Goal: Check status: Check status

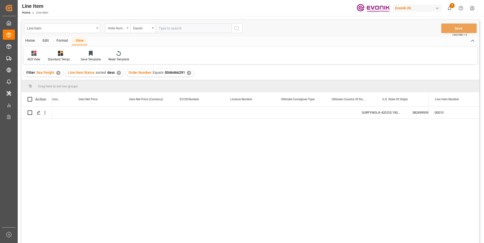
scroll to position [0, 384]
click at [167, 27] on input "text" at bounding box center [194, 29] width 76 height 10
paste input "2007086417"
type input "2007086417"
click at [237, 27] on icon "search button" at bounding box center [237, 28] width 6 height 6
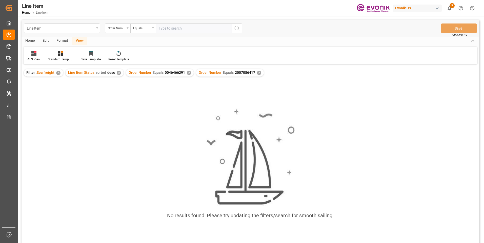
click at [187, 72] on div "✕" at bounding box center [189, 73] width 4 height 4
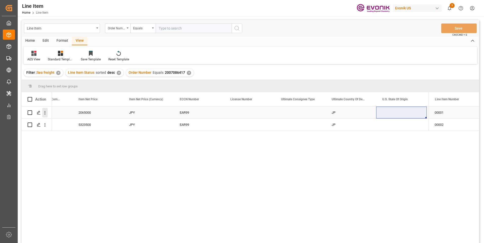
click at [45, 113] on icon "open menu" at bounding box center [44, 112] width 5 height 5
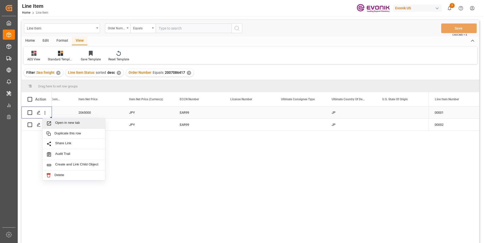
click at [54, 122] on span "Press SPACE to select this row." at bounding box center [50, 123] width 9 height 5
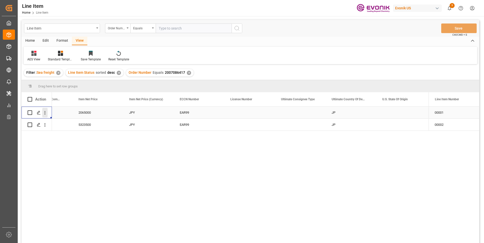
click at [46, 112] on icon "open menu" at bounding box center [44, 112] width 5 height 5
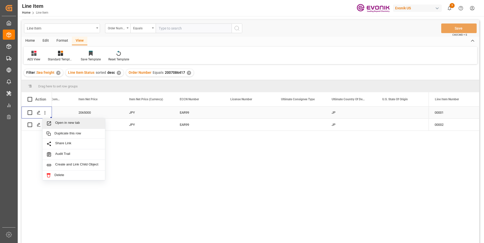
click at [74, 124] on span "Open in new tab" at bounding box center [78, 123] width 46 height 5
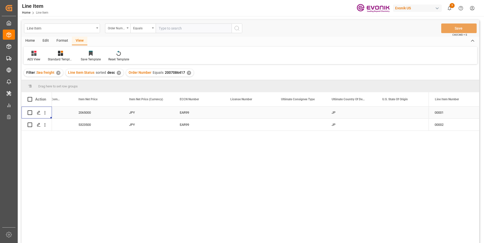
click at [135, 115] on div "JPY" at bounding box center [148, 113] width 51 height 12
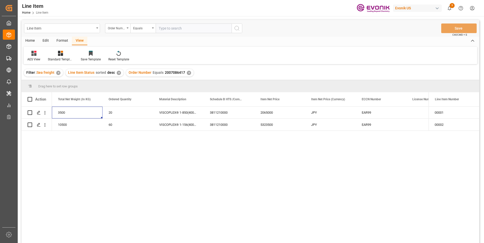
scroll to position [0, 152]
click at [116, 110] on div "3500" at bounding box center [128, 113] width 51 height 12
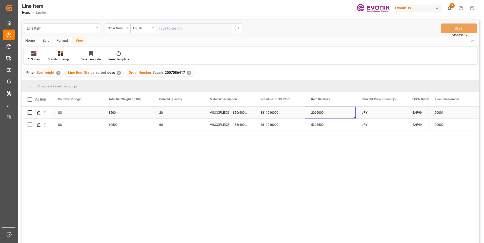
click at [316, 111] on div "2065000" at bounding box center [330, 113] width 51 height 12
click at [114, 124] on div "10500" at bounding box center [128, 125] width 51 height 12
drag, startPoint x: 318, startPoint y: 125, endPoint x: 313, endPoint y: 132, distance: 9.6
click at [318, 125] on div "5323500" at bounding box center [330, 125] width 51 height 12
click at [323, 114] on div "2065000" at bounding box center [330, 113] width 51 height 12
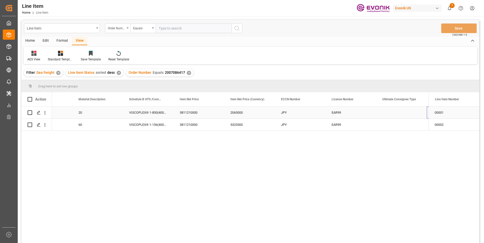
scroll to position [0, 334]
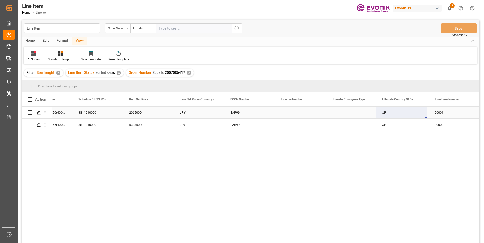
click at [384, 112] on div "JP" at bounding box center [401, 113] width 51 height 12
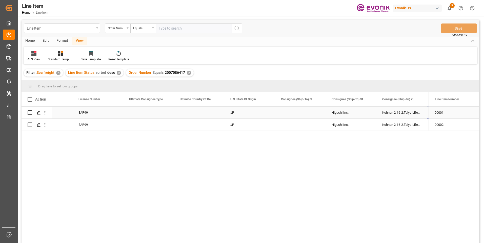
scroll to position [0, 536]
click at [165, 27] on input "text" at bounding box center [194, 29] width 76 height 10
paste input "2007132963"
type input "2007132963"
click at [235, 26] on icon "search button" at bounding box center [237, 28] width 6 height 6
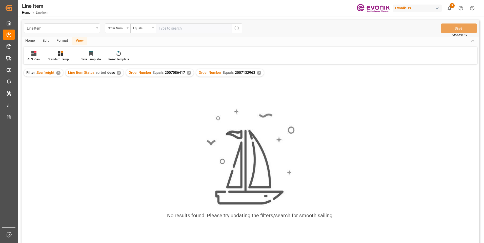
click at [188, 74] on div "✕" at bounding box center [189, 73] width 4 height 4
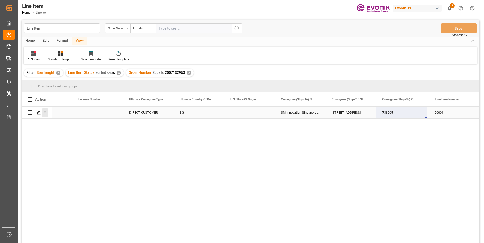
click at [45, 114] on icon "open menu" at bounding box center [45, 113] width 1 height 4
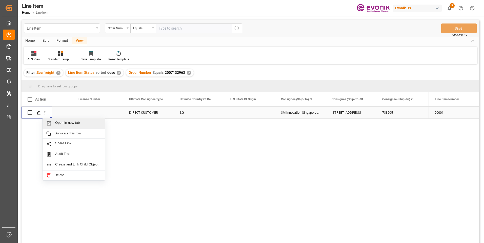
click at [67, 125] on span "Open in new tab" at bounding box center [78, 123] width 46 height 5
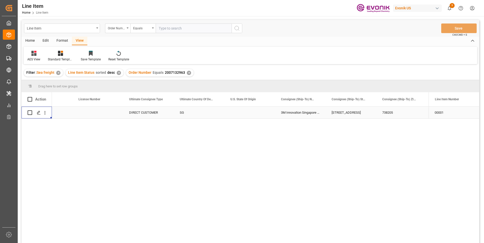
click at [145, 112] on div "DIRECT CUSTOMER" at bounding box center [148, 113] width 51 height 12
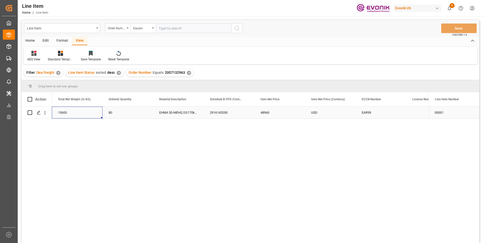
scroll to position [0, 152]
click at [132, 111] on div "13600" at bounding box center [128, 113] width 51 height 12
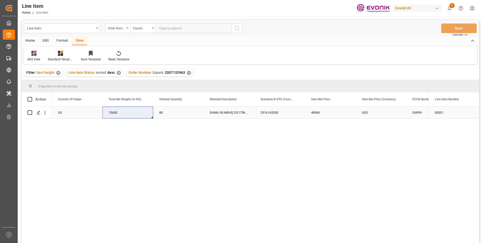
drag, startPoint x: 317, startPoint y: 112, endPoint x: 250, endPoint y: 142, distance: 72.7
click at [316, 113] on div "48960" at bounding box center [330, 113] width 51 height 12
drag, startPoint x: 418, startPoint y: 111, endPoint x: 415, endPoint y: 118, distance: 7.3
click at [418, 111] on div "EAR99" at bounding box center [431, 113] width 38 height 12
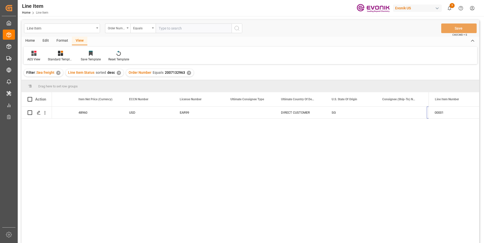
scroll to position [0, 435]
click at [167, 29] on input "text" at bounding box center [194, 29] width 76 height 10
paste input "0046470484"
type input "0046470484"
click at [239, 25] on icon "search button" at bounding box center [237, 28] width 6 height 6
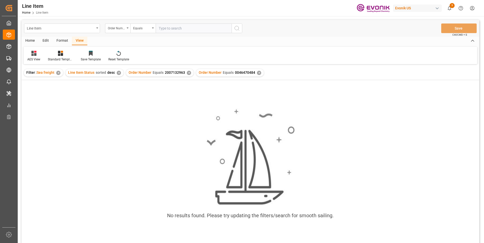
click at [187, 72] on div "✕" at bounding box center [189, 73] width 4 height 4
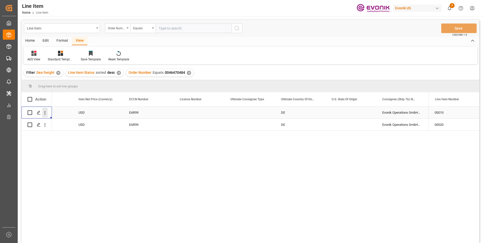
click at [47, 114] on icon "open menu" at bounding box center [44, 112] width 5 height 5
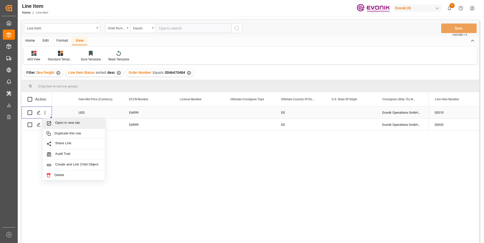
click at [60, 123] on span "Open in new tab" at bounding box center [78, 123] width 46 height 5
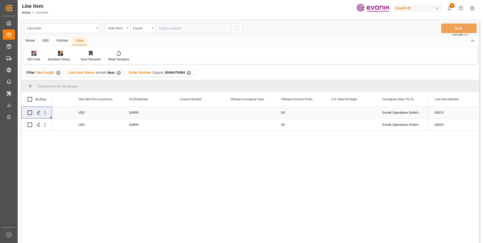
click at [140, 110] on div "EAR99" at bounding box center [148, 113] width 38 height 12
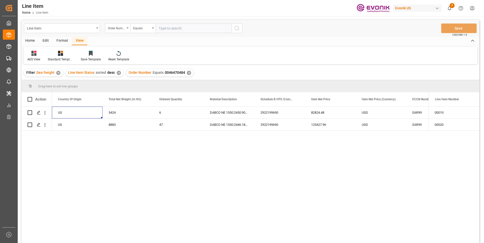
scroll to position [0, 101]
click at [163, 124] on div "8883" at bounding box center [178, 125] width 51 height 12
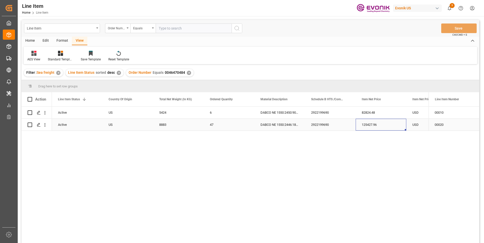
drag, startPoint x: 371, startPoint y: 123, endPoint x: 360, endPoint y: 135, distance: 16.5
click at [371, 123] on div "125427.96" at bounding box center [381, 125] width 51 height 12
click at [163, 109] on div "5424" at bounding box center [178, 113] width 51 height 12
drag, startPoint x: 368, startPoint y: 111, endPoint x: 240, endPoint y: 169, distance: 140.0
click at [368, 111] on div "82824.48" at bounding box center [381, 113] width 51 height 12
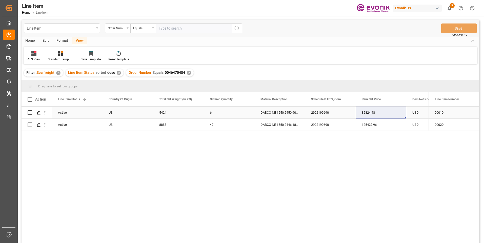
click at [372, 112] on div "82824.48" at bounding box center [381, 113] width 51 height 12
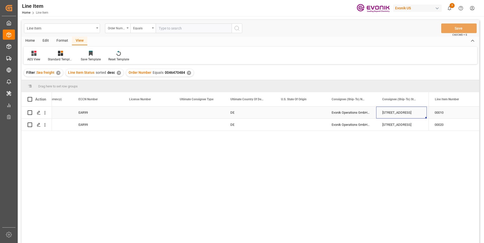
scroll to position [0, 536]
click at [180, 29] on input "text" at bounding box center [194, 29] width 76 height 10
paste input "0046467966"
type input "0046467966"
click at [237, 27] on icon "search button" at bounding box center [237, 28] width 6 height 6
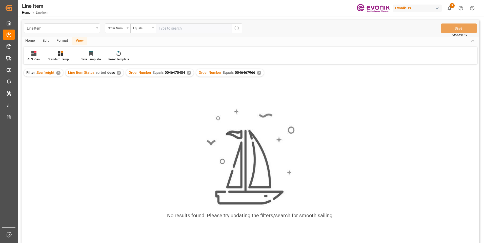
click at [187, 73] on div "✕" at bounding box center [189, 73] width 4 height 4
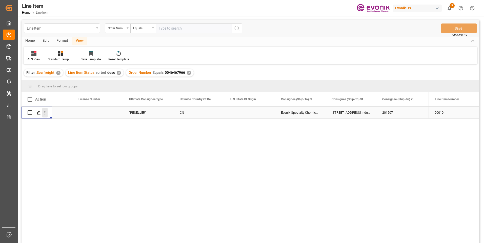
click at [45, 113] on icon "open menu" at bounding box center [45, 113] width 1 height 4
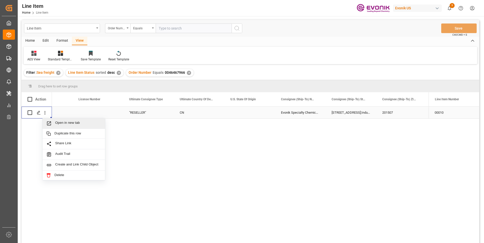
click at [63, 124] on span "Open in new tab" at bounding box center [78, 123] width 46 height 5
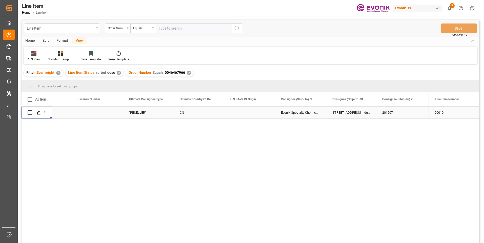
click at [143, 111] on div ""RESELLER"" at bounding box center [148, 113] width 51 height 12
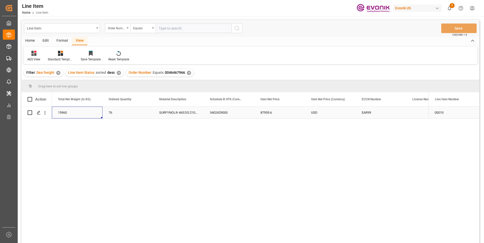
scroll to position [0, 152]
click at [123, 113] on div "15960" at bounding box center [128, 113] width 51 height 12
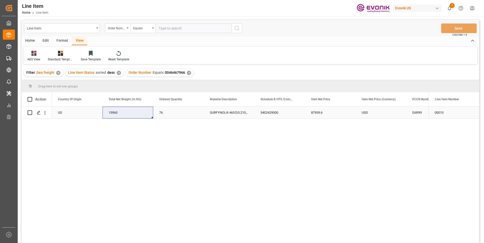
click at [316, 114] on div "87939.6" at bounding box center [330, 113] width 51 height 12
click at [361, 111] on div "USD" at bounding box center [381, 113] width 51 height 12
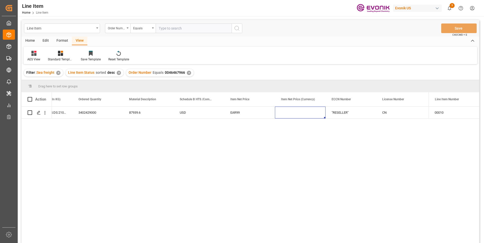
scroll to position [0, 334]
click at [170, 30] on input "text" at bounding box center [194, 29] width 76 height 10
paste input "2007165954"
type input "2007165954"
click at [236, 29] on icon "search button" at bounding box center [237, 28] width 6 height 6
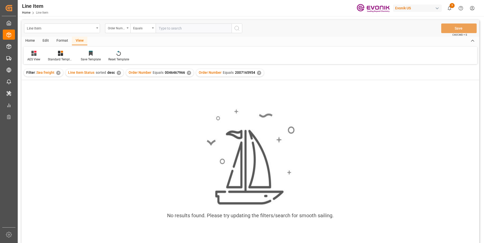
click at [188, 74] on div "✕" at bounding box center [189, 73] width 4 height 4
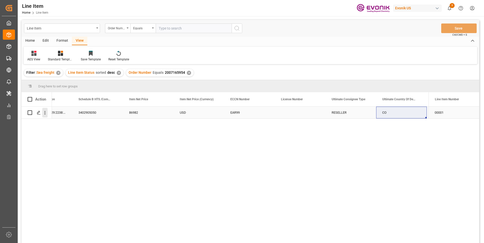
click at [45, 115] on icon "open menu" at bounding box center [44, 112] width 5 height 5
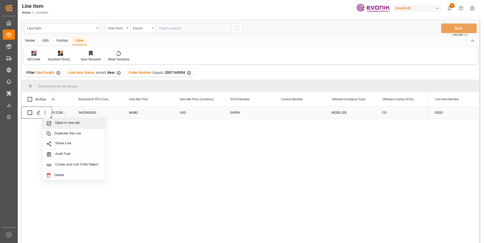
click at [69, 124] on span "Open in new tab" at bounding box center [78, 123] width 46 height 5
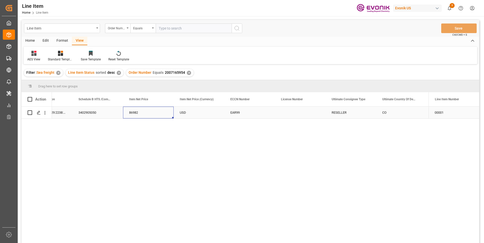
click at [139, 116] on div "86982" at bounding box center [148, 113] width 51 height 12
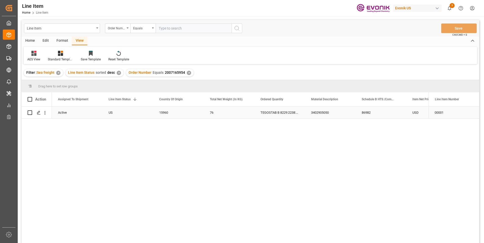
scroll to position [0, 51]
click at [413, 111] on div "86982" at bounding box center [431, 113] width 51 height 12
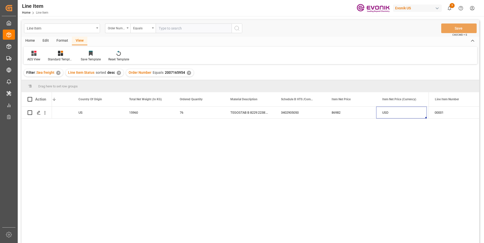
scroll to position [0, 131]
click at [133, 113] on div "15960" at bounding box center [148, 113] width 51 height 12
click at [337, 113] on div "86982" at bounding box center [350, 113] width 51 height 12
click at [389, 112] on div "USD" at bounding box center [401, 113] width 51 height 12
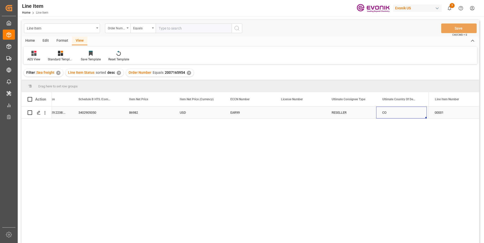
click at [388, 111] on div "CO" at bounding box center [401, 113] width 51 height 12
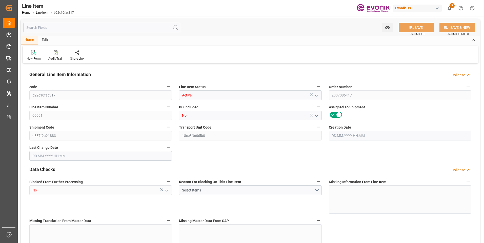
type input "5"
type input "3820"
type input "3500"
type input "6.6051"
type input "20"
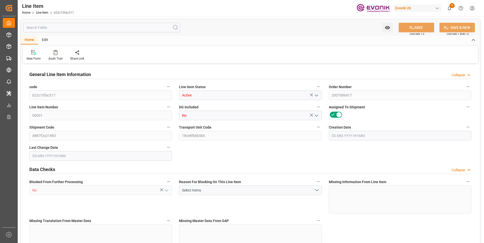
type input "2065000"
type input "20"
type input "3500"
type input "3820"
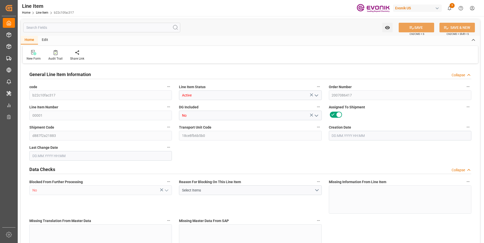
type input "4050"
type input "3500"
type input "6.6051"
type input "6605.1"
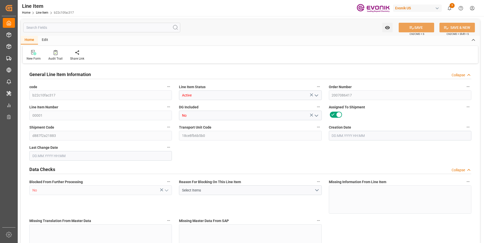
type input "20"
type input "3820"
type input "3500"
type input "6.6051"
type input "[DATE] 14:47"
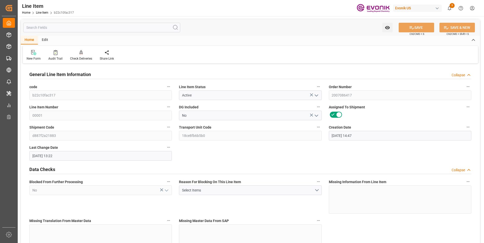
type input "[DATE] 13:22"
type input "15.11.2025"
type input "16.09.2025"
type input "09.09.2025"
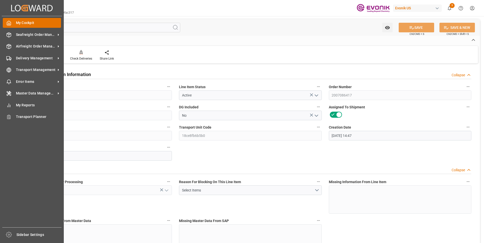
drag, startPoint x: 9, startPoint y: 9, endPoint x: 5, endPoint y: 23, distance: 15.2
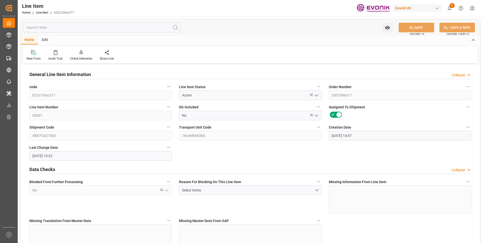
click at [79, 27] on input "text" at bounding box center [101, 28] width 157 height 10
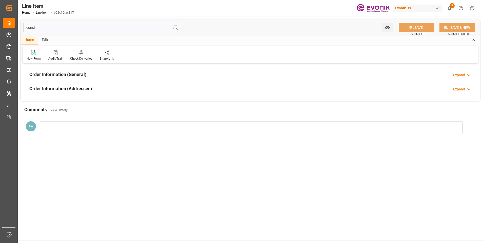
type input "consi"
click at [73, 75] on h2 "Order Information (General)" at bounding box center [57, 74] width 57 height 7
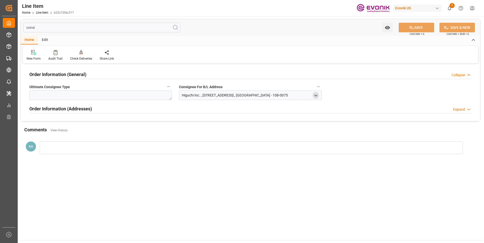
click at [316, 95] on icon "open menu" at bounding box center [316, 96] width 4 height 4
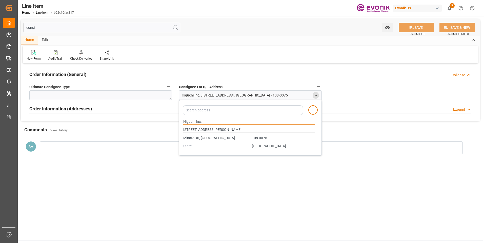
drag, startPoint x: 203, startPoint y: 121, endPoint x: 171, endPoint y: 121, distance: 31.6
click at [171, 121] on div "consi Watch Option SAVE Ctrl/CMD + S SAVE & NEW Ctrl/CMD + Shift + S Home Edit …" at bounding box center [250, 90] width 459 height 143
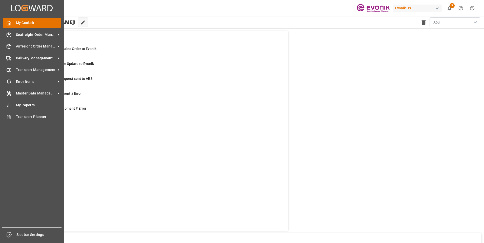
click at [8, 21] on icon at bounding box center [8, 23] width 5 height 5
click at [17, 35] on span "Seafreight Order Management" at bounding box center [36, 34] width 40 height 5
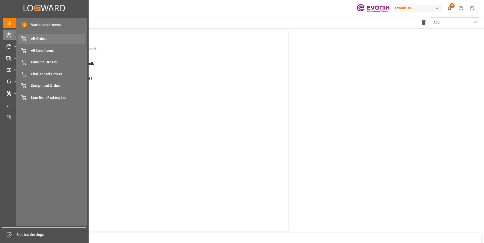
click at [36, 40] on span "All Orders" at bounding box center [58, 38] width 54 height 5
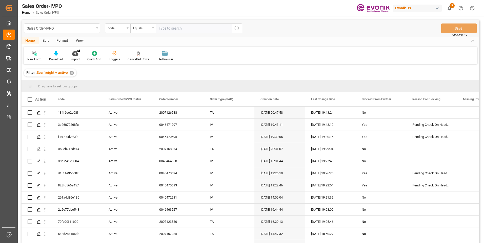
click at [125, 30] on div "code" at bounding box center [117, 29] width 25 height 10
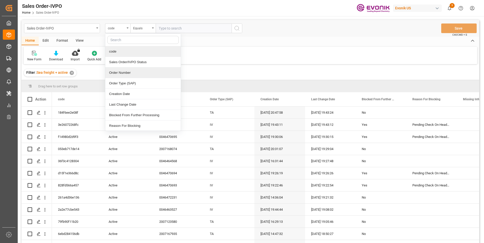
click at [119, 72] on div "Order Number" at bounding box center [142, 73] width 75 height 11
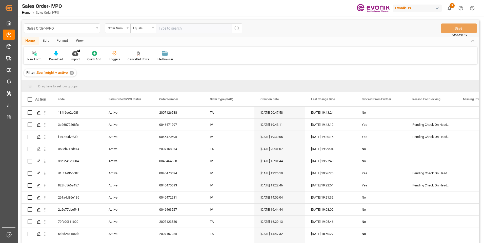
click at [165, 28] on input "text" at bounding box center [194, 29] width 76 height 10
paste input "2007086417"
type input "2007086417"
click at [237, 27] on icon "search button" at bounding box center [237, 28] width 6 height 6
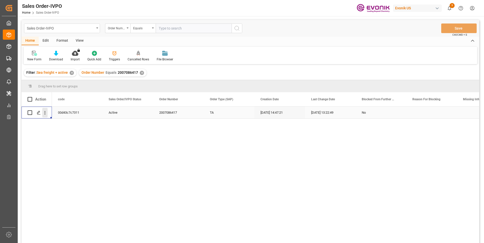
click at [46, 114] on icon "open menu" at bounding box center [44, 112] width 5 height 5
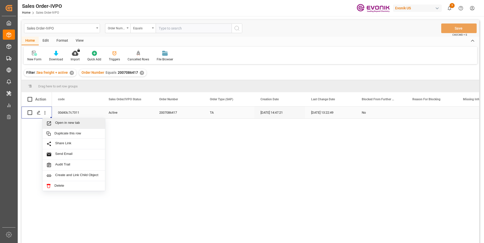
click at [53, 122] on span "Press SPACE to select this row." at bounding box center [50, 123] width 9 height 5
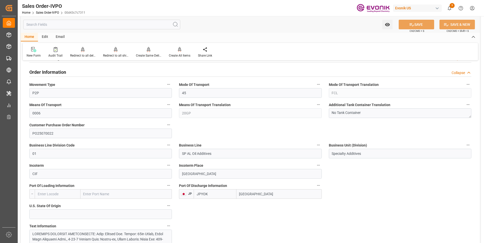
scroll to position [354, 0]
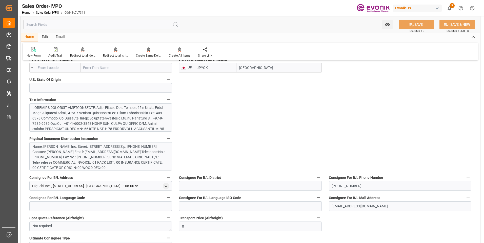
click at [106, 122] on div at bounding box center [98, 166] width 133 height 122
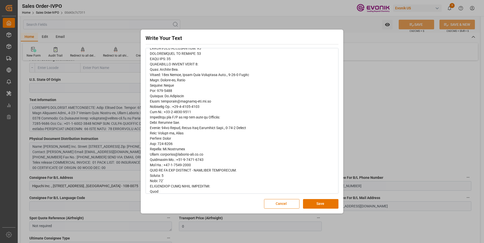
scroll to position [127, 0]
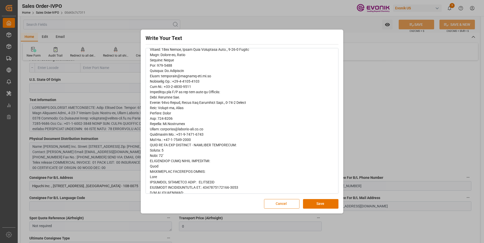
click at [283, 203] on button "Cancel" at bounding box center [281, 204] width 35 height 10
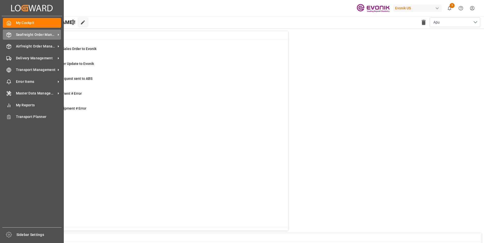
click at [20, 37] on span "Seafreight Order Management" at bounding box center [36, 34] width 40 height 5
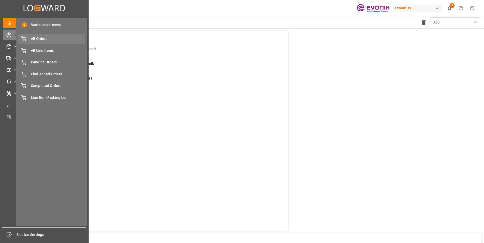
click at [39, 40] on span "All Orders" at bounding box center [58, 38] width 54 height 5
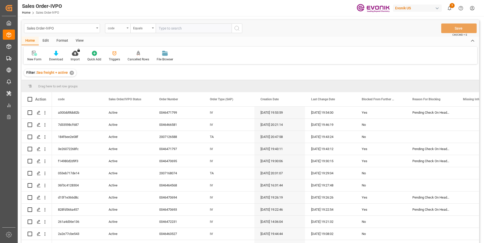
click at [127, 28] on icon "open menu" at bounding box center [128, 28] width 2 height 1
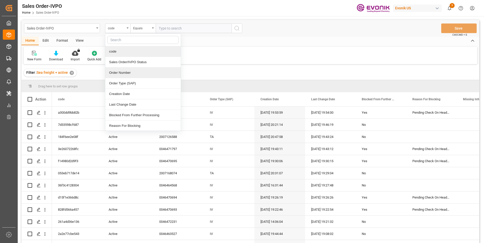
click at [119, 73] on div "Order Number" at bounding box center [142, 73] width 75 height 11
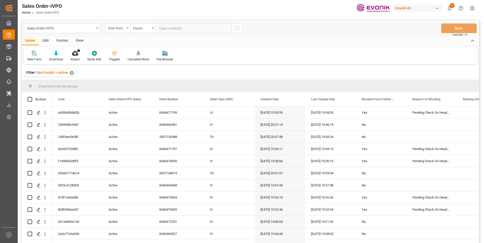
click at [164, 29] on input "text" at bounding box center [194, 29] width 76 height 10
paste input "0046469615"
type input "0046469615"
click at [238, 29] on icon "search button" at bounding box center [237, 28] width 6 height 6
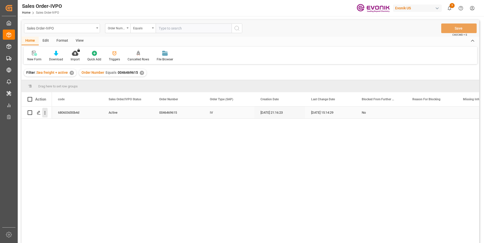
click at [46, 114] on icon "open menu" at bounding box center [44, 112] width 5 height 5
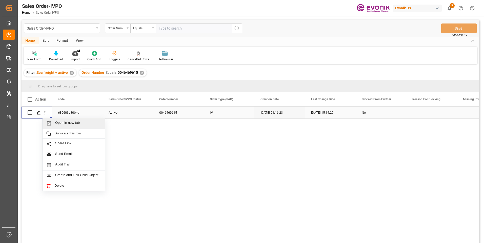
click at [58, 122] on span "Open in new tab" at bounding box center [78, 123] width 46 height 5
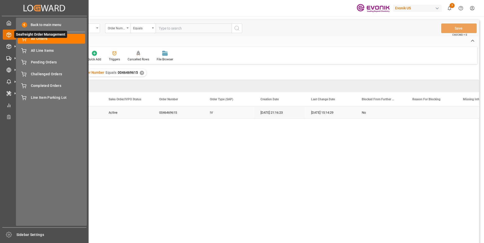
click at [10, 34] on icon at bounding box center [15, 34] width 11 height 11
click at [32, 54] on div "All Line Items All Line Items" at bounding box center [51, 51] width 67 height 10
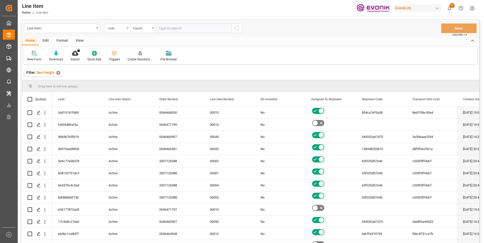
click at [126, 29] on div "code" at bounding box center [117, 29] width 25 height 10
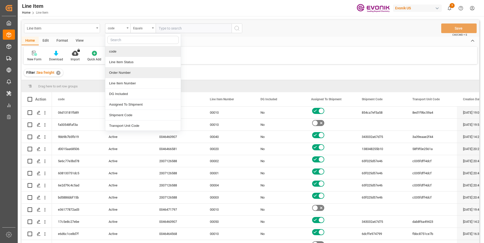
click at [120, 72] on div "Order Number" at bounding box center [142, 73] width 75 height 11
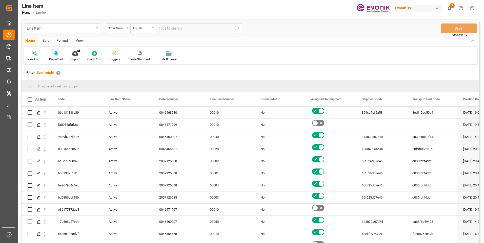
click at [166, 24] on input "text" at bounding box center [194, 29] width 76 height 10
paste input "0046469615"
type input "0046469615"
click at [235, 28] on icon "search button" at bounding box center [237, 28] width 6 height 6
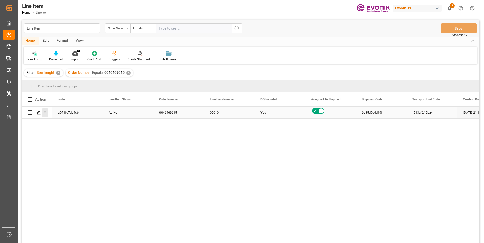
click at [46, 113] on icon "open menu" at bounding box center [44, 112] width 5 height 5
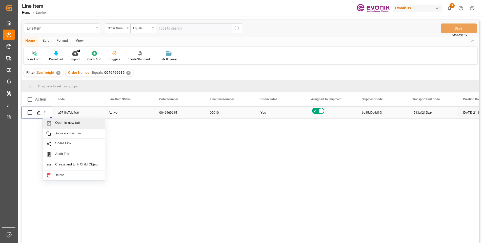
click at [79, 122] on span "Open in new tab" at bounding box center [78, 123] width 46 height 5
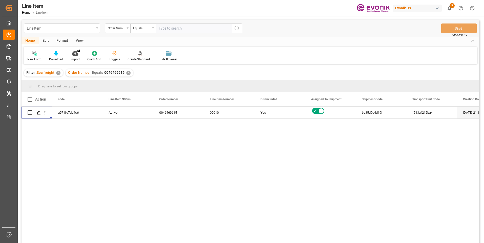
click at [79, 40] on div "View" at bounding box center [79, 41] width 15 height 9
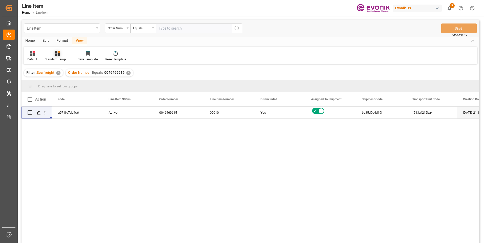
click at [56, 54] on icon at bounding box center [57, 53] width 5 height 5
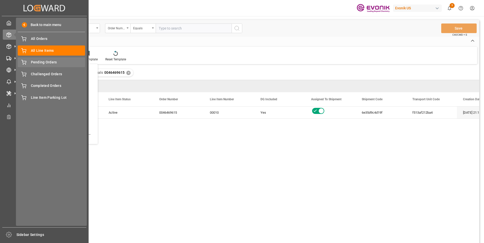
click at [53, 63] on span "Pending Orders" at bounding box center [58, 62] width 54 height 5
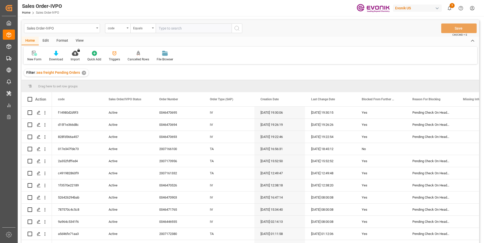
click at [123, 30] on div "code" at bounding box center [116, 28] width 17 height 6
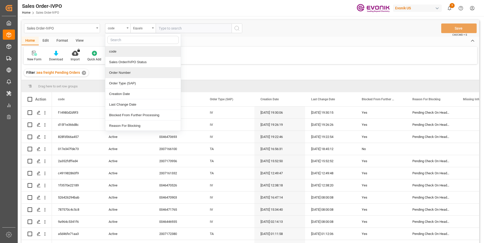
click at [121, 70] on div "Order Number" at bounding box center [142, 73] width 75 height 11
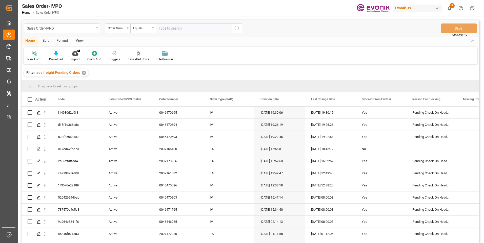
click at [168, 29] on input "text" at bounding box center [194, 29] width 76 height 10
paste input "0046469615"
type input "0046469615"
click at [236, 29] on icon "search button" at bounding box center [237, 28] width 6 height 6
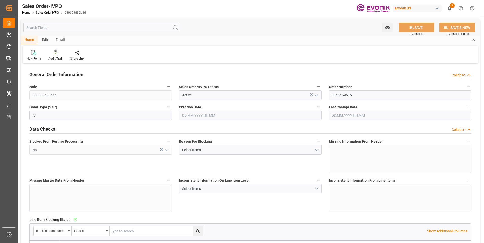
type input "BRSSZ"
type input "[EMAIL_ADDRESS] No: [PHONE_NUMBER]"
type input "0"
type input "1"
type input "2"
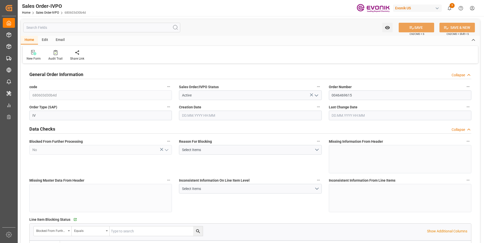
type input "1"
type input "17744"
type input "22.928"
type input "17000"
type input "30"
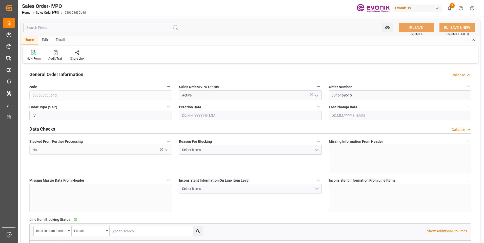
type input "[DATE] 21:16"
type input "25.08.2025 15:14"
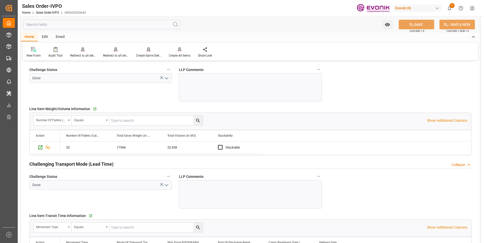
scroll to position [835, 0]
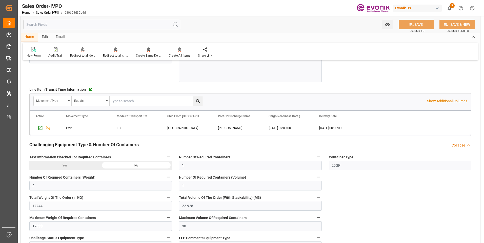
type input "livia.leone@evonik.comTelephone No: 55 19 3475-3130"
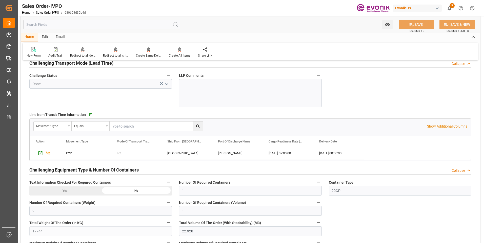
scroll to position [861, 0]
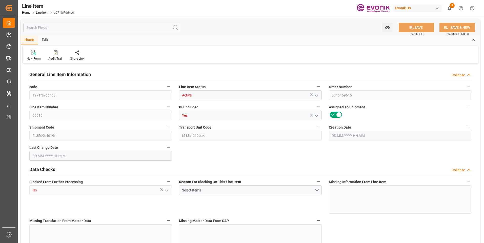
type input "20"
type input "17344"
type input "16000"
type input "22.928"
type input "80"
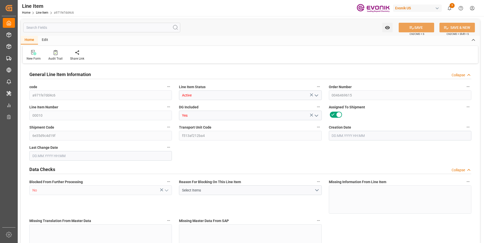
type input "43200"
type input "80"
type input "16000"
type input "17344"
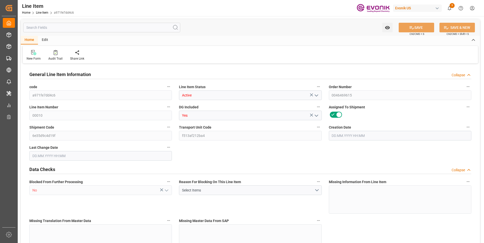
type input "17744"
type input "16000"
type input "22.928"
type input "22928"
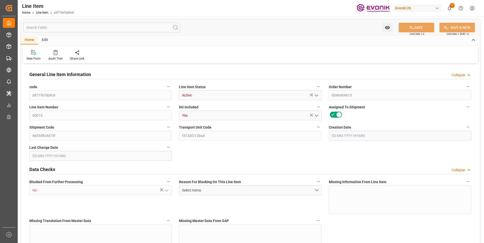
type input "80"
type input "17344"
type input "16000"
type input "22.928"
type input "20.08.2025 21:16"
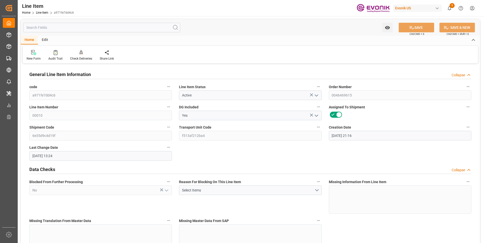
type input "04.09.2025 13:24"
type input "18.10.2025"
type input "[DATE]"
type input "04.09.2025"
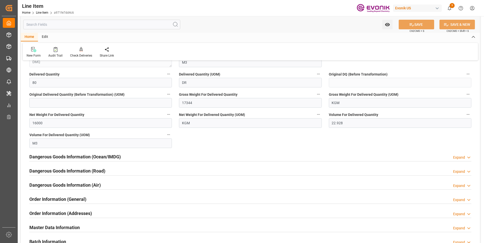
scroll to position [607, 0]
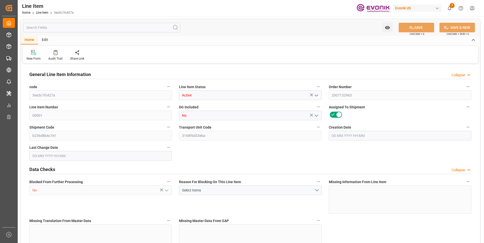
type input "20"
type input "15040"
type input "13600"
type input "22.925"
type input "80"
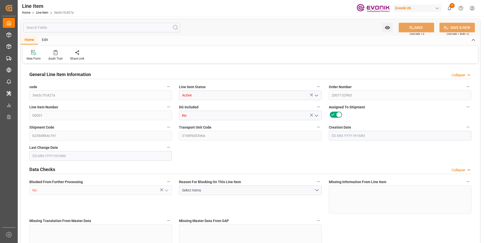
type input "48960"
type input "80"
type input "13600"
type input "15040"
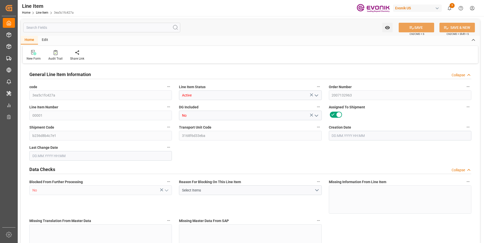
type input "15440"
type input "13600"
type input "22.925"
type input "22924.96"
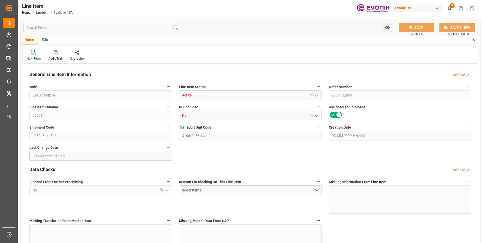
type input "80"
type input "15040"
type input "13600"
type input "22.925"
type input "13.08.2025 19:38"
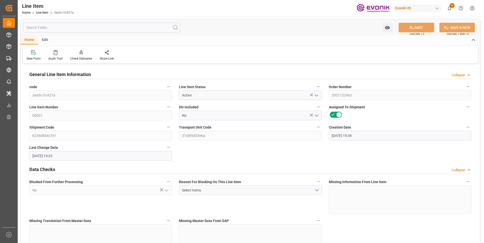
type input "02.09.2025 13:23"
type input "03.11.2025"
type input "08.09.2025"
type input "29.08.2025"
click at [62, 28] on input "text" at bounding box center [101, 28] width 157 height 10
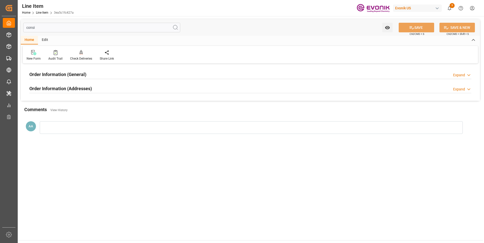
type input "consi"
click at [79, 71] on h2 "Order Information (General)" at bounding box center [57, 74] width 57 height 7
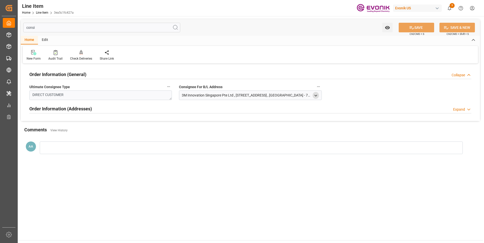
click at [316, 97] on icon "open menu" at bounding box center [316, 96] width 4 height 4
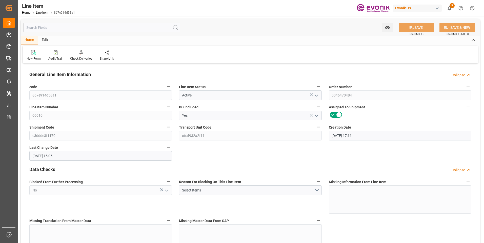
click at [74, 28] on input "text" at bounding box center [101, 28] width 157 height 10
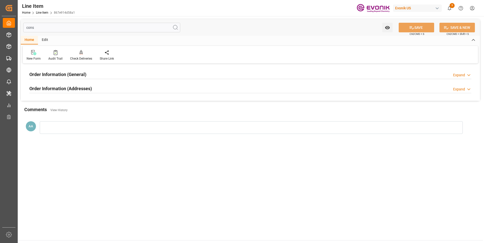
type input "cons"
click at [71, 73] on h2 "Order Information (General)" at bounding box center [57, 74] width 57 height 7
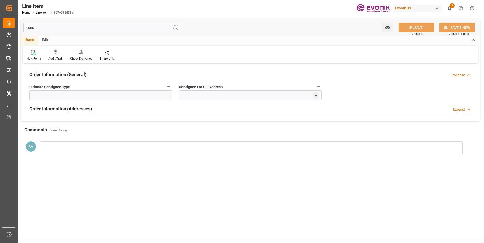
click at [46, 85] on span "Ultimate Consignee Type" at bounding box center [49, 87] width 40 height 5
click at [165, 85] on button "Ultimate Consignee Type" at bounding box center [168, 87] width 7 height 7
click at [460, 108] on div at bounding box center [242, 121] width 484 height 243
click at [460, 110] on div "Expand" at bounding box center [459, 109] width 12 height 5
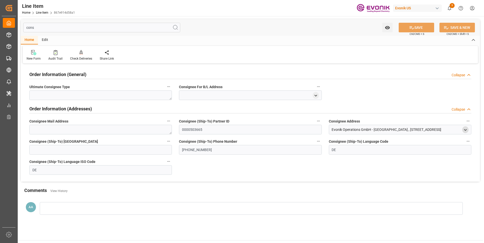
click at [466, 129] on icon "open menu" at bounding box center [465, 130] width 4 height 4
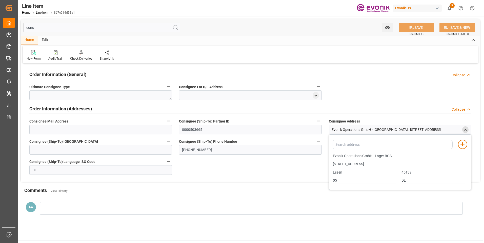
drag, startPoint x: 361, startPoint y: 156, endPoint x: 208, endPoint y: 170, distance: 154.5
click at [224, 162] on div "Order Information (General) Collapse Ultimate Consignee Type Consignee For B/L …" at bounding box center [250, 123] width 459 height 117
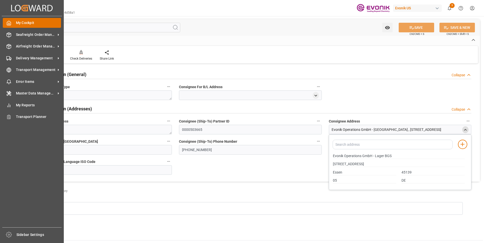
click at [6, 23] on icon at bounding box center [8, 23] width 5 height 5
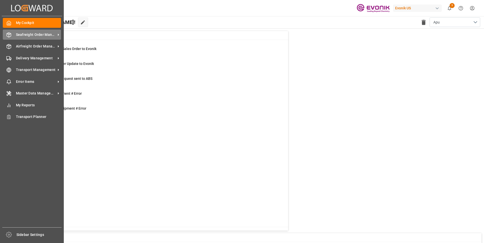
click at [34, 34] on span "Seafreight Order Management" at bounding box center [36, 34] width 40 height 5
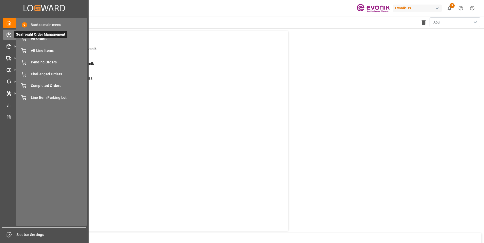
click at [42, 38] on span "Seafreight Order Management" at bounding box center [40, 34] width 53 height 7
click at [39, 40] on span "All Orders" at bounding box center [58, 38] width 54 height 5
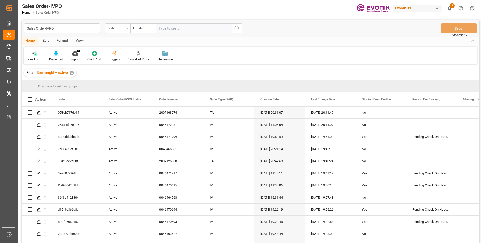
click at [127, 30] on div "code" at bounding box center [117, 29] width 25 height 10
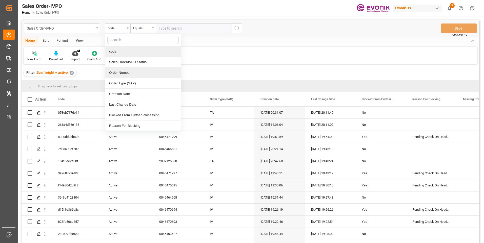
click at [120, 73] on div "Order Number" at bounding box center [142, 73] width 75 height 11
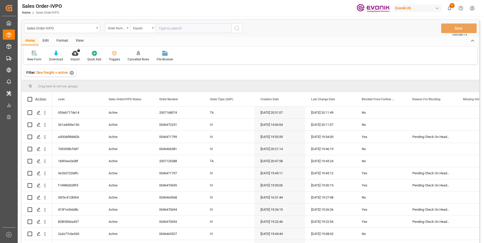
click at [167, 29] on input "text" at bounding box center [194, 29] width 76 height 10
paste input "0046470484"
type input "0046470484"
click at [237, 30] on icon "search button" at bounding box center [237, 28] width 6 height 6
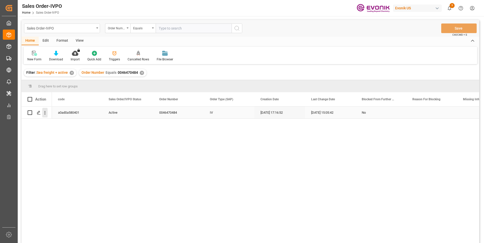
click at [46, 114] on icon "open menu" at bounding box center [44, 112] width 5 height 5
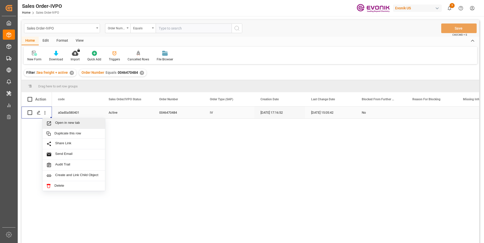
click at [87, 125] on span "Open in new tab" at bounding box center [78, 123] width 46 height 5
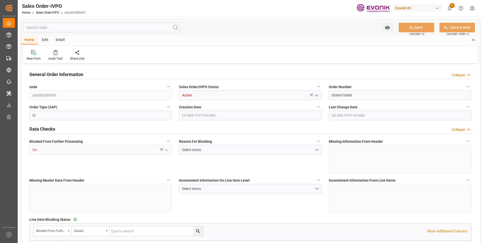
type input "BEANR"
type input "0"
type input "1"
type input "2"
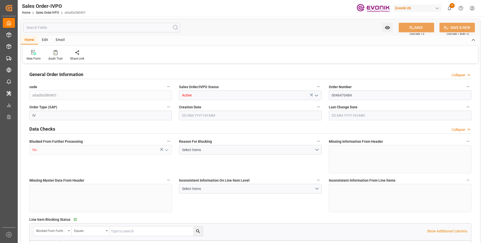
type input "15633.7"
type input "45.0128"
type input "17000"
type input "30"
type input "[DATE] 17:16"
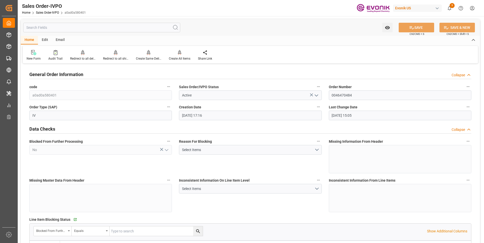
type input "09.09.2025 15:05"
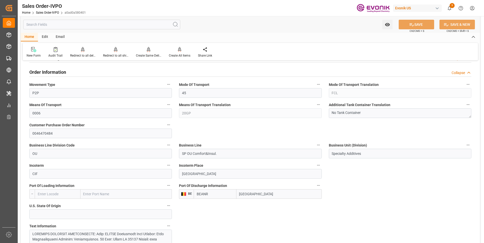
scroll to position [354, 0]
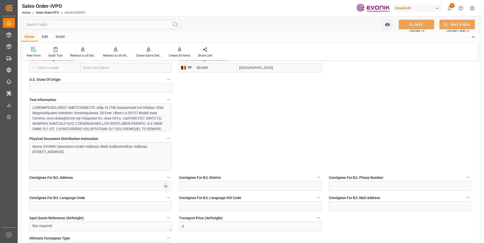
click at [98, 116] on div at bounding box center [98, 171] width 133 height 133
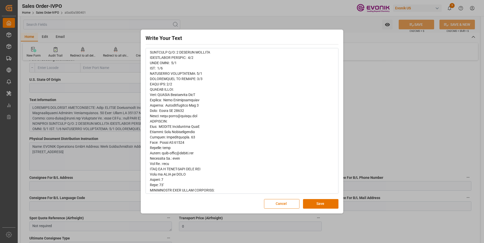
scroll to position [127, 0]
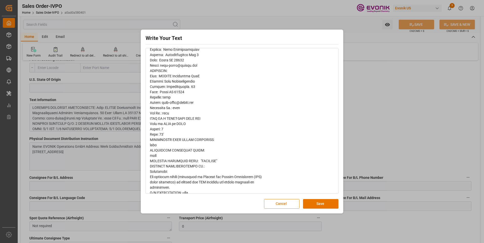
click at [283, 207] on button "Cancel" at bounding box center [281, 204] width 35 height 10
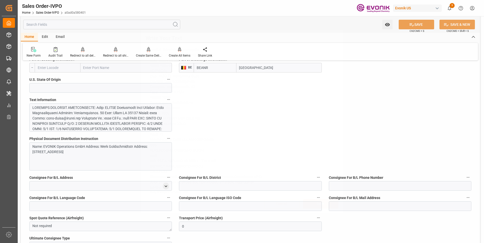
scroll to position [0, 0]
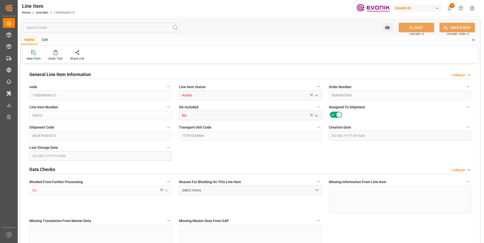
type input "19"
type input "17183.6"
type input "15960"
type input "22.9921"
type input "76"
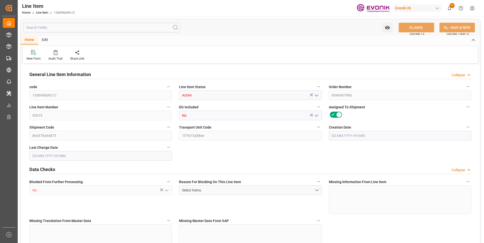
type input "87939.6"
type input "76"
type input "17183.6"
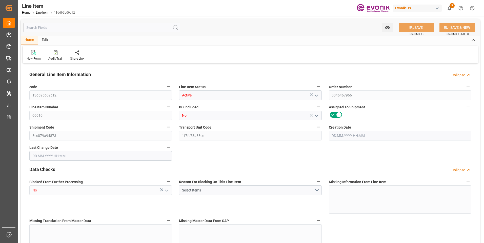
type input "17563.6"
type input "15960"
type input "22.9921"
type input "22992.052"
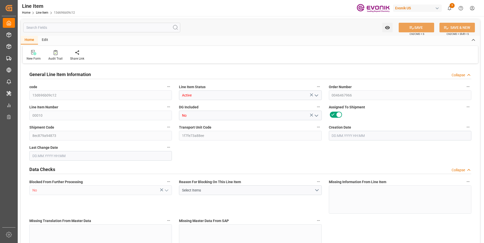
type input "76"
type input "17183.6"
type input "15960"
type input "22.992"
type input "[DATE] 21:29"
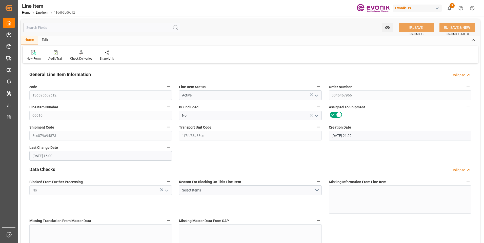
type input "[DATE] 16:00"
type input "[DATE]"
click at [79, 28] on input "text" at bounding box center [101, 28] width 157 height 10
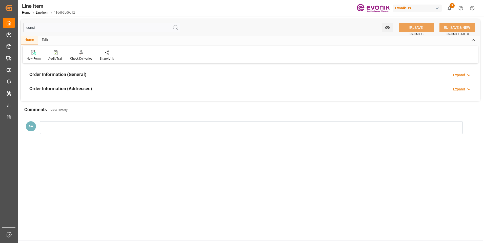
type input "consi"
click at [81, 73] on h2 "Order Information (General)" at bounding box center [57, 74] width 57 height 7
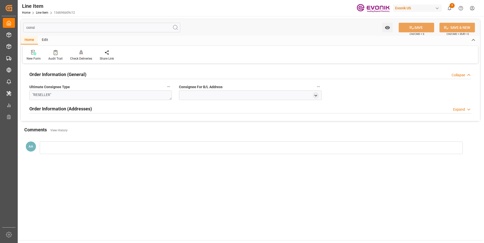
click at [68, 74] on h2 "Order Information (General)" at bounding box center [57, 74] width 57 height 7
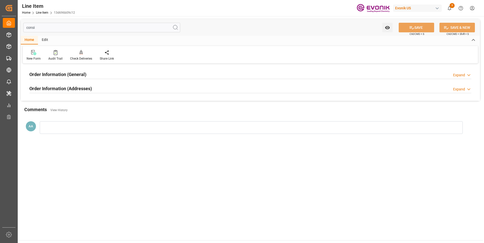
click at [238, 91] on div "Order Information (Addresses) Expand" at bounding box center [250, 89] width 442 height 10
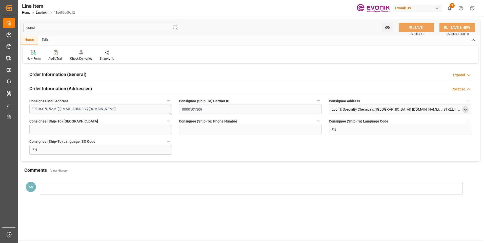
click at [464, 108] on icon "open menu" at bounding box center [465, 110] width 4 height 4
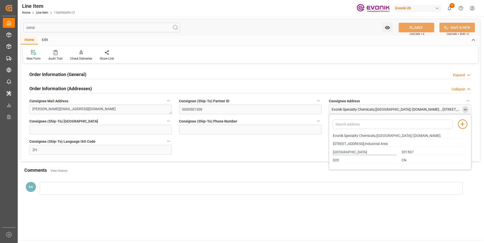
click at [336, 153] on input "Shanghai" at bounding box center [364, 153] width 63 height 6
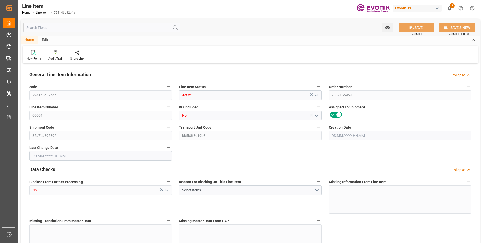
type input "19"
type input "17328"
type input "15960"
type input "25.7205"
type input "76"
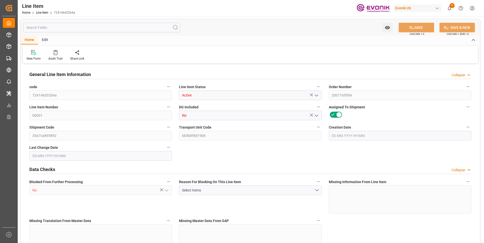
type input "86982"
type input "76"
type input "17328"
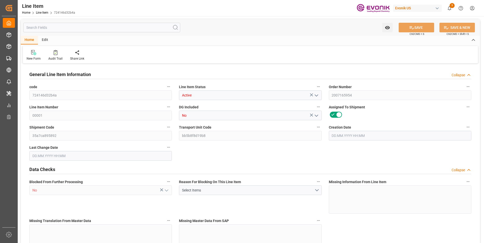
type input "18012"
type input "15960"
type input "25.7205"
type input "25720.528"
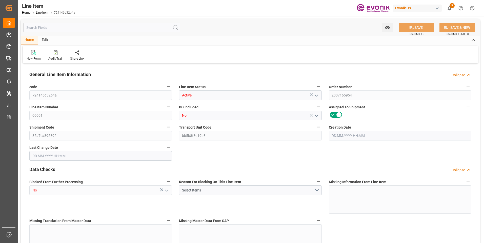
type input "0"
type input "[DATE] 15:02"
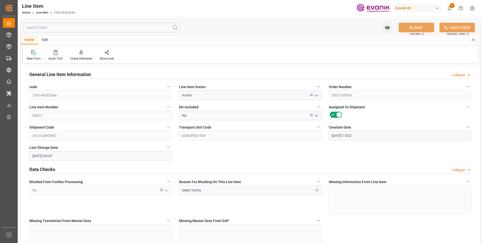
type input "[DATE] 03:47"
type input "[DATE]"
click at [99, 28] on input "text" at bounding box center [101, 28] width 157 height 10
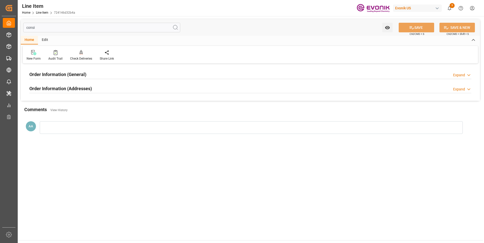
type input "consi"
click at [86, 75] on h2 "Order Information (General)" at bounding box center [57, 74] width 57 height 7
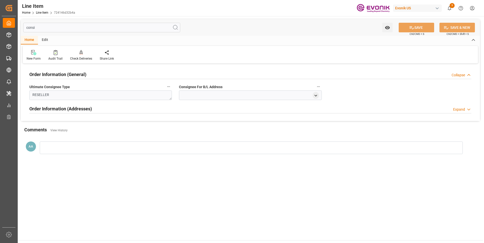
click at [86, 75] on h2 "Order Information (General)" at bounding box center [57, 74] width 57 height 7
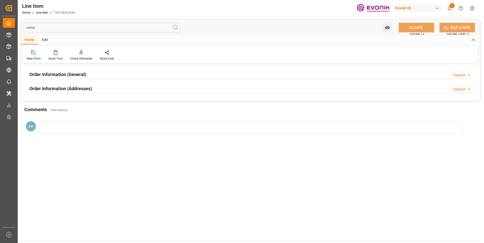
click at [109, 90] on div "Order Information (Addresses) Expand" at bounding box center [250, 89] width 442 height 10
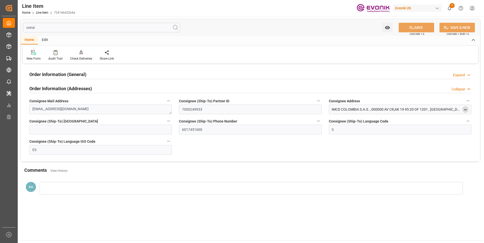
click at [468, 111] on div "open menu" at bounding box center [465, 109] width 6 height 7
click at [464, 109] on icon "open menu" at bounding box center [465, 110] width 4 height 4
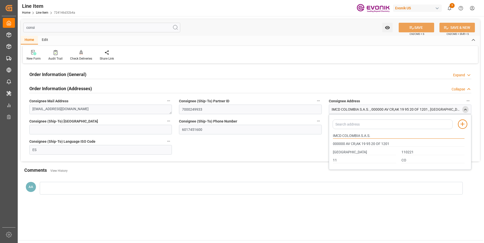
drag, startPoint x: 333, startPoint y: 136, endPoint x: 360, endPoint y: 136, distance: 26.6
click at [360, 136] on input "IMCD COLOMBIA S.A.S." at bounding box center [399, 136] width 132 height 6
click at [308, 88] on div "Order Information (Addresses) Collapse" at bounding box center [250, 89] width 442 height 10
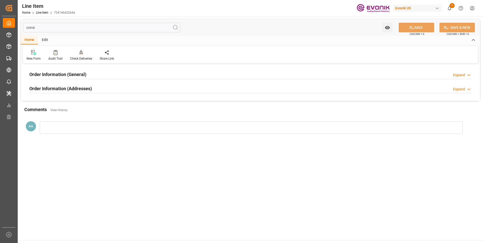
click at [308, 88] on div "Order Information (Addresses) Expand" at bounding box center [250, 89] width 442 height 10
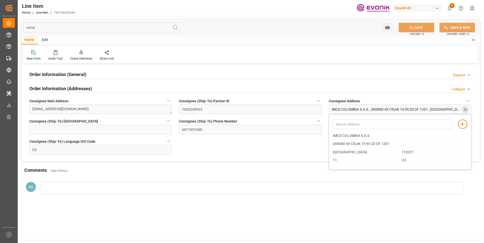
click at [466, 109] on icon "close menu" at bounding box center [465, 110] width 4 height 4
